Goal: Check status: Check status

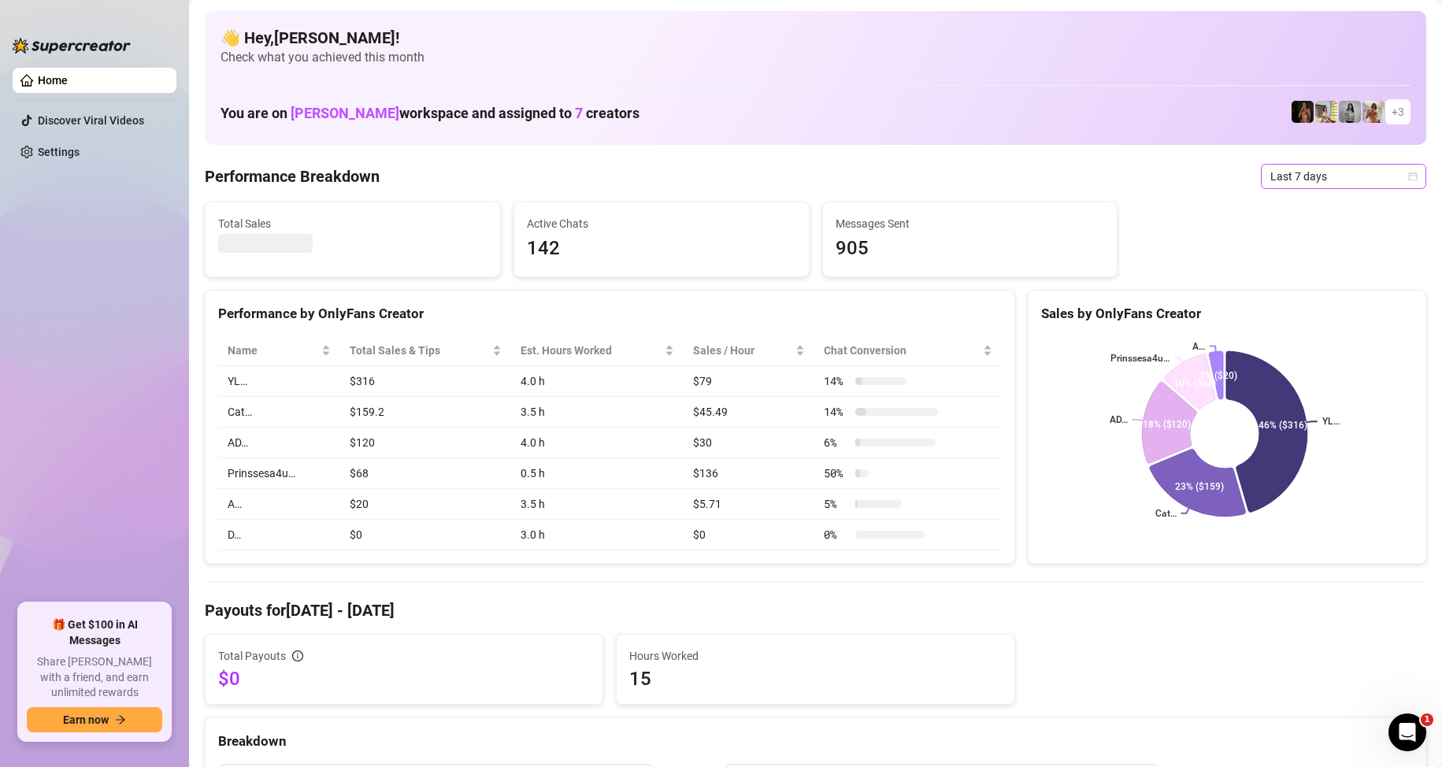
click at [1340, 176] on span "Last 7 days" at bounding box center [1343, 177] width 146 height 24
click at [1284, 306] on div "Custom date" at bounding box center [1330, 308] width 140 height 17
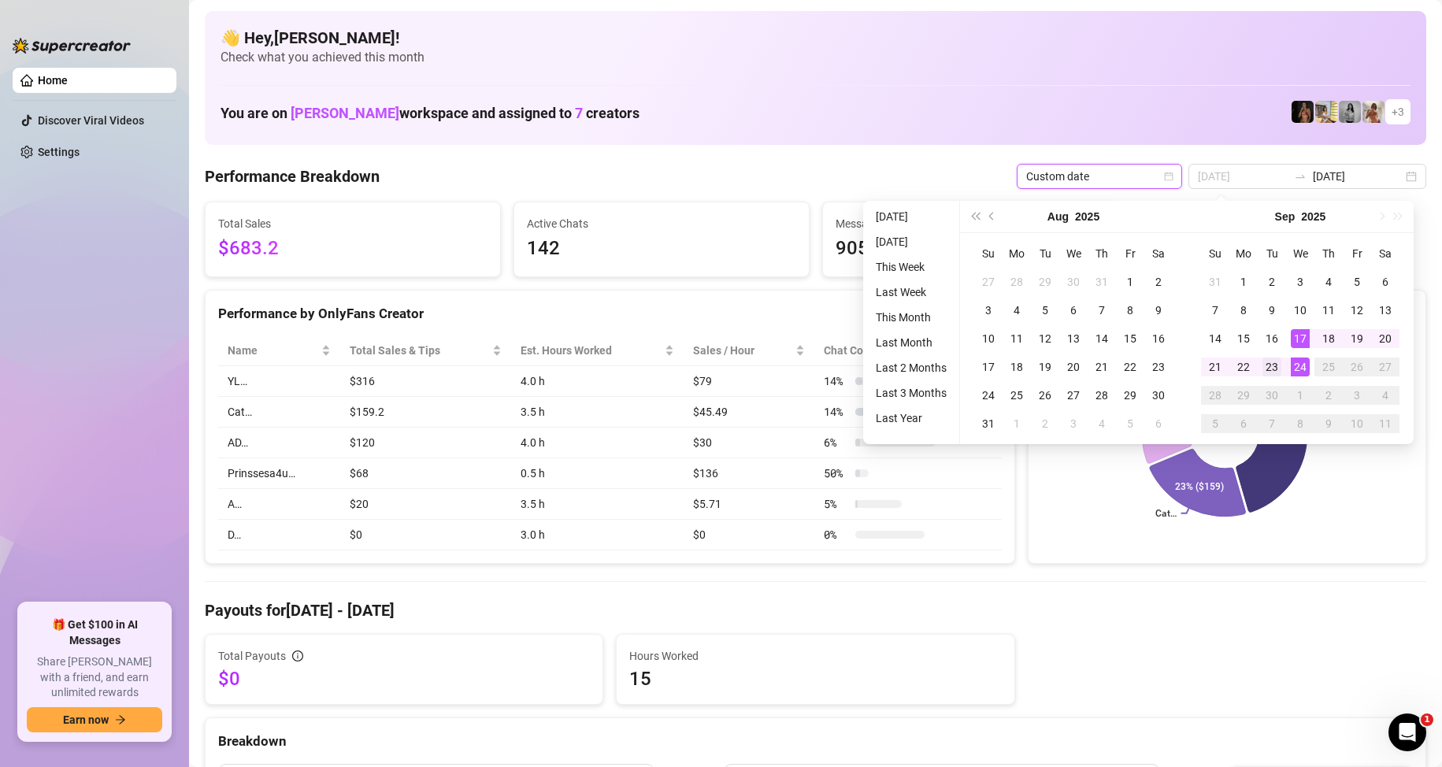
type input "[DATE]"
click at [1275, 362] on div "23" at bounding box center [1271, 367] width 19 height 19
click at [1298, 362] on div "24" at bounding box center [1300, 367] width 19 height 19
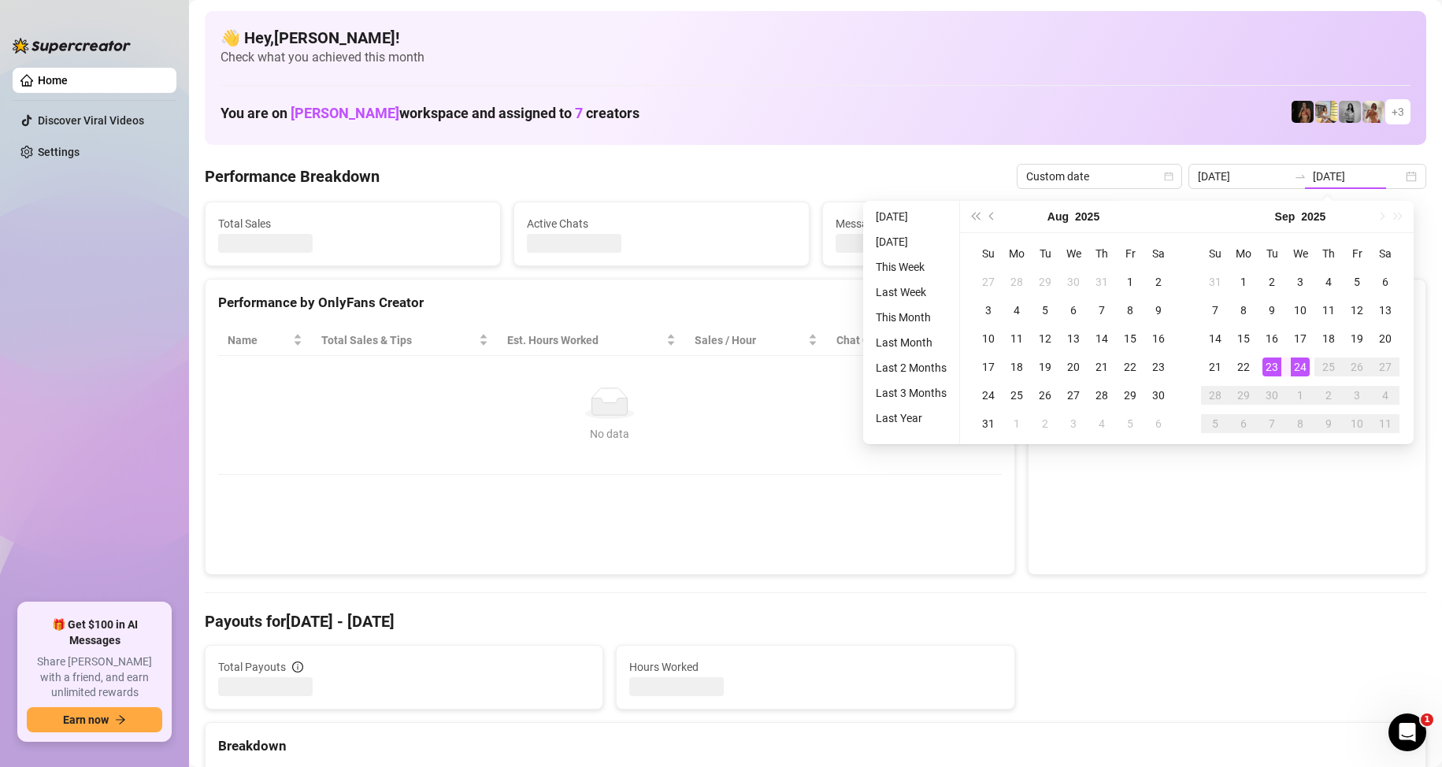
type input "[DATE]"
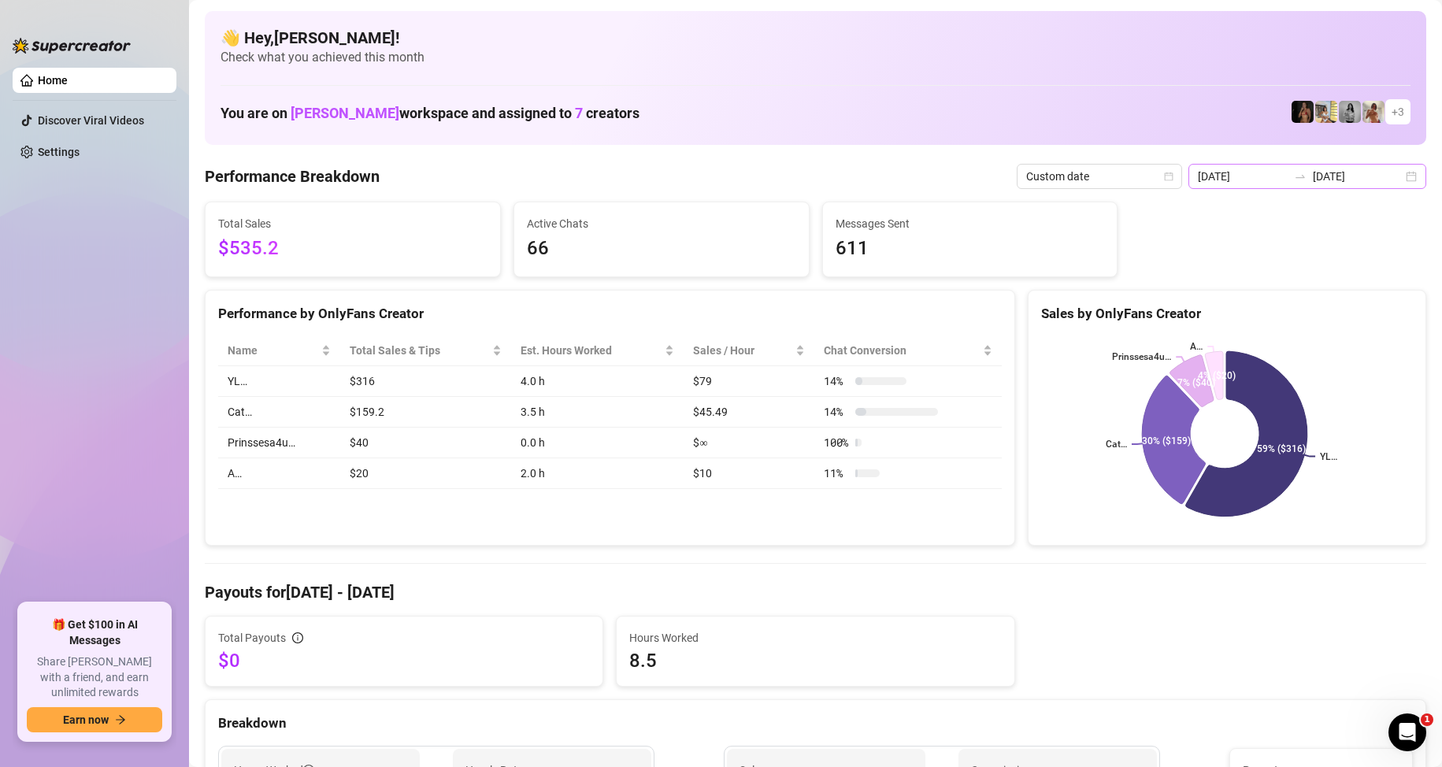
click at [1400, 179] on div "[DATE] [DATE]" at bounding box center [1307, 176] width 238 height 25
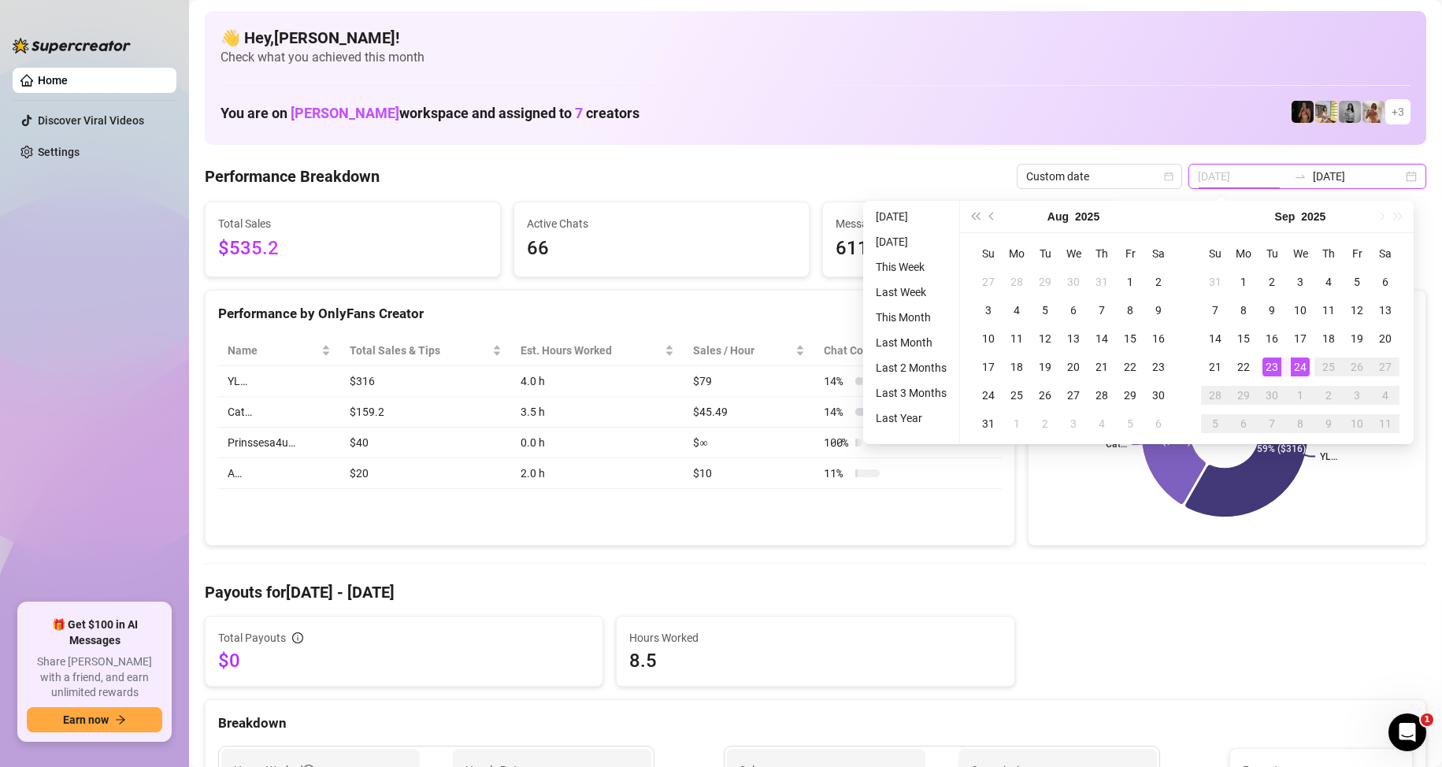
type input "[DATE]"
click at [1273, 367] on div "23" at bounding box center [1271, 367] width 19 height 19
click at [1299, 369] on div "24" at bounding box center [1300, 367] width 19 height 19
